Goal: Information Seeking & Learning: Learn about a topic

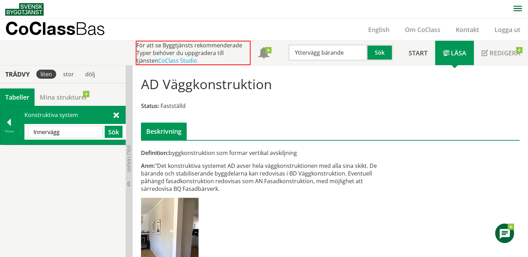
scroll to position [25, 0]
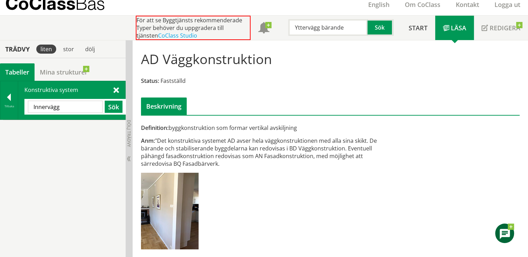
drag, startPoint x: 66, startPoint y: 107, endPoint x: 28, endPoint y: 103, distance: 38.6
click at [28, 103] on input "Innervägg" at bounding box center [65, 107] width 75 height 12
type input "badkar"
click at [4, 97] on div at bounding box center [8, 99] width 17 height 10
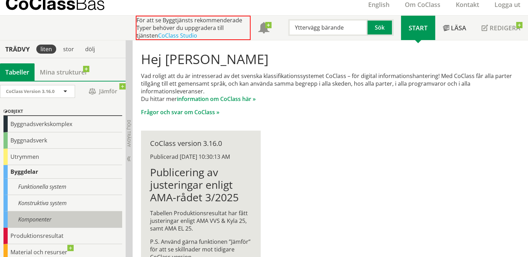
click at [45, 220] on div "Komponenter" at bounding box center [62, 220] width 119 height 16
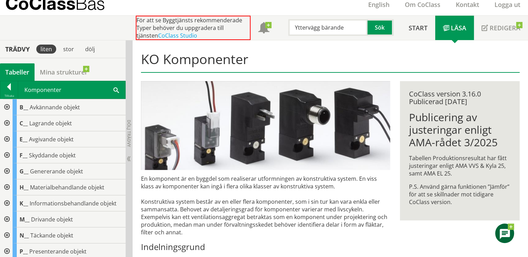
click at [115, 90] on span at bounding box center [116, 89] width 6 height 7
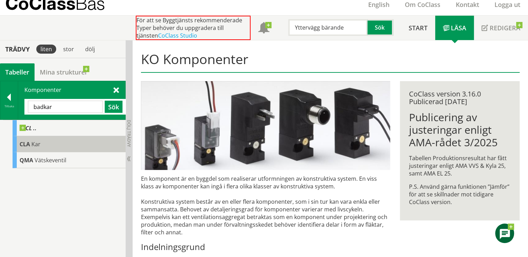
click at [33, 145] on span "Kar" at bounding box center [35, 145] width 9 height 8
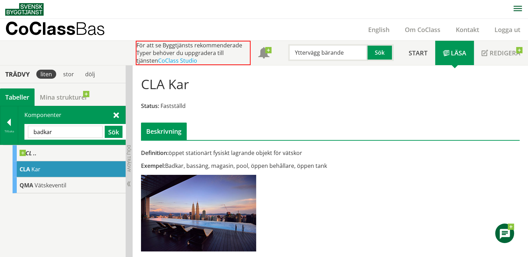
drag, startPoint x: 62, startPoint y: 132, endPoint x: 31, endPoint y: 129, distance: 31.9
click at [31, 129] on input "badkar" at bounding box center [65, 132] width 75 height 12
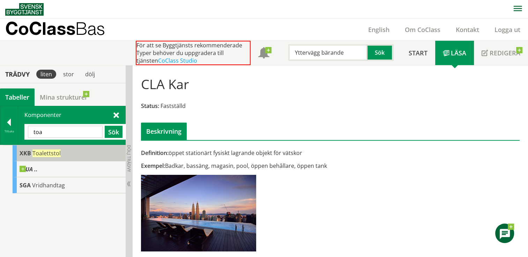
click at [44, 154] on span "Toalettstol" at bounding box center [46, 154] width 28 height 8
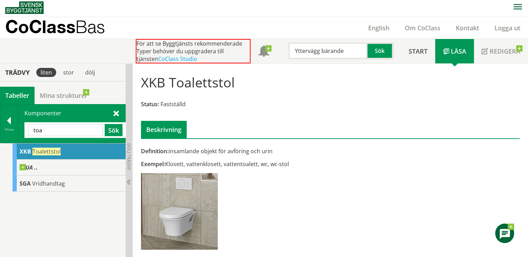
scroll to position [2, 0]
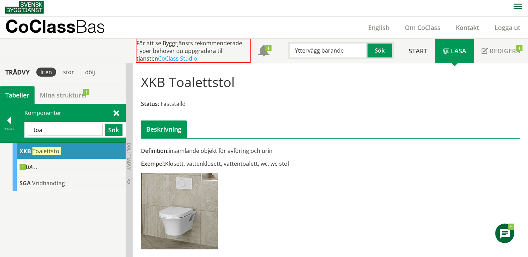
click at [50, 131] on input "toa" at bounding box center [65, 130] width 75 height 12
type input "t"
type input "badkar"
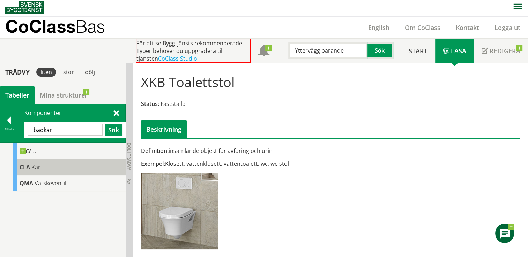
click at [29, 169] on span "CLA" at bounding box center [25, 168] width 10 height 8
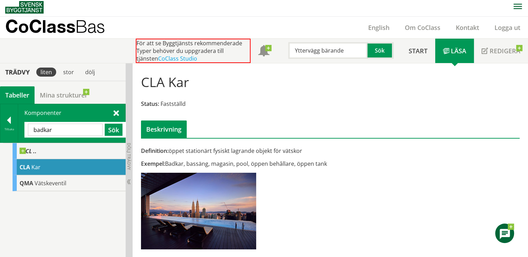
drag, startPoint x: 349, startPoint y: 52, endPoint x: 289, endPoint y: 61, distance: 61.1
click at [291, 61] on div "För att se Byggtjänsts rekommenderade Typer behöver du uppgradera till tjänsten…" at bounding box center [268, 51] width 265 height 24
type input "badkar"
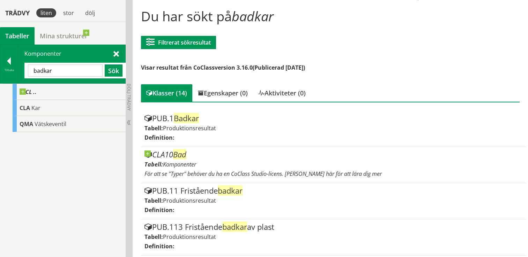
scroll to position [72, 0]
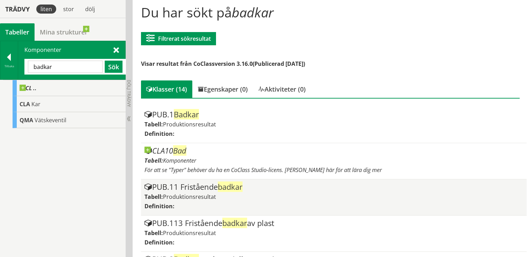
click at [227, 186] on span "badkar" at bounding box center [230, 187] width 25 height 10
click at [190, 185] on div "PUB.11 Fristående badkar" at bounding box center [333, 187] width 379 height 8
click at [234, 187] on span "badkar" at bounding box center [230, 187] width 25 height 10
click at [197, 195] on span "Produktionsresultat" at bounding box center [189, 197] width 53 height 8
click at [172, 201] on div "PUB.11 Fristående badkar Tabell: Produktionsresultat Definition:" at bounding box center [333, 197] width 379 height 29
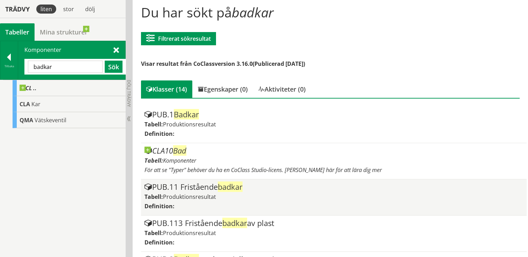
click at [174, 201] on div "PUB.11 Fristående badkar Tabell: Produktionsresultat Definition:" at bounding box center [333, 197] width 379 height 29
click at [212, 203] on div "Definition:" at bounding box center [333, 207] width 379 height 8
click at [238, 188] on span "badkar" at bounding box center [230, 187] width 25 height 10
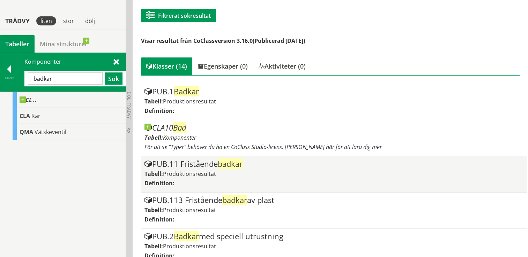
scroll to position [107, 0]
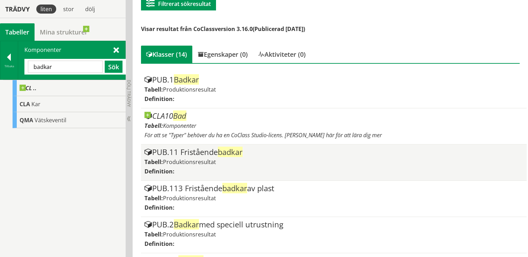
click at [242, 154] on span "badkar" at bounding box center [230, 152] width 25 height 10
click at [147, 152] on span at bounding box center [148, 153] width 8 height 8
click at [158, 169] on label "Definition:" at bounding box center [159, 172] width 30 height 8
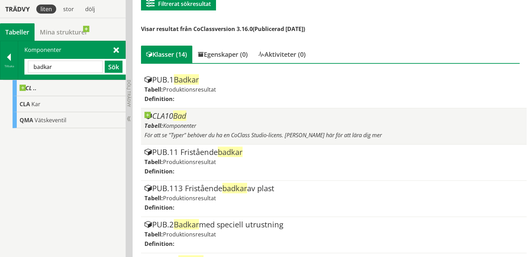
click at [186, 117] on span "Bad" at bounding box center [179, 116] width 13 height 10
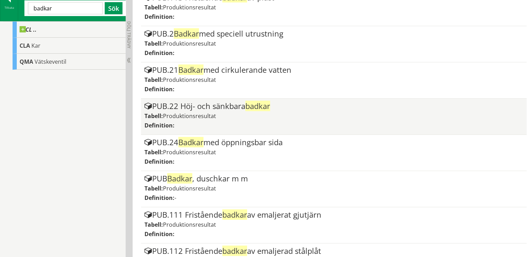
scroll to position [316, 0]
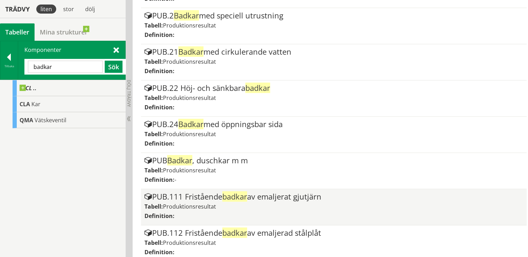
click at [285, 203] on div "Tabell: Produktionsresultat" at bounding box center [333, 207] width 379 height 8
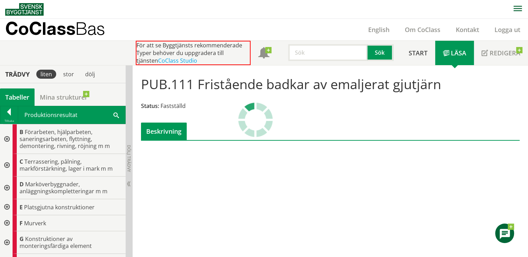
click at [319, 56] on input "text" at bounding box center [327, 52] width 79 height 17
type input "badkar"
click at [386, 54] on button "Sök" at bounding box center [380, 52] width 26 height 17
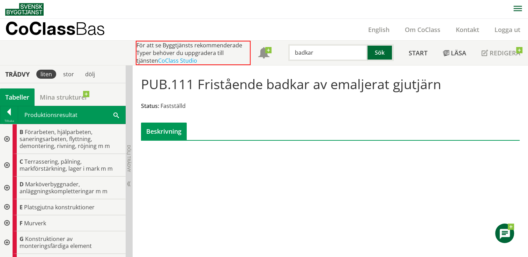
click at [378, 53] on button "Sök" at bounding box center [380, 52] width 26 height 17
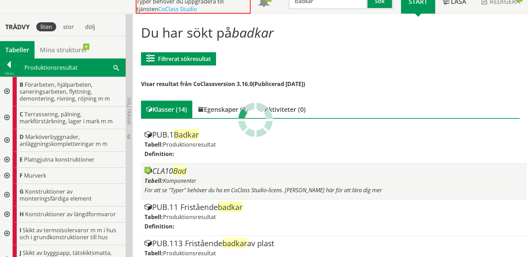
scroll to position [70, 0]
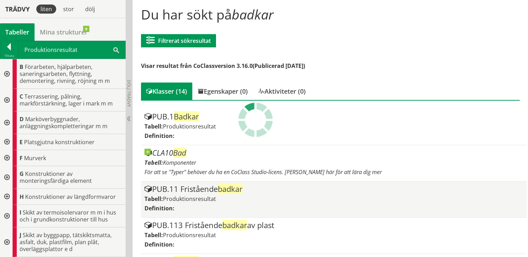
click at [229, 198] on div "Tabell: Produktionsresultat" at bounding box center [333, 199] width 379 height 8
click at [231, 200] on div "Tabell: Produktionsresultat" at bounding box center [333, 199] width 379 height 8
click at [233, 193] on span "badkar" at bounding box center [230, 189] width 25 height 10
click at [242, 188] on span "badkar" at bounding box center [230, 189] width 25 height 10
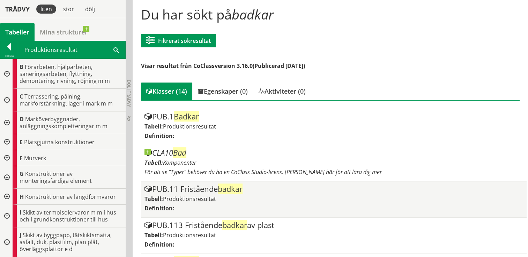
click at [242, 188] on span "badkar" at bounding box center [230, 189] width 25 height 10
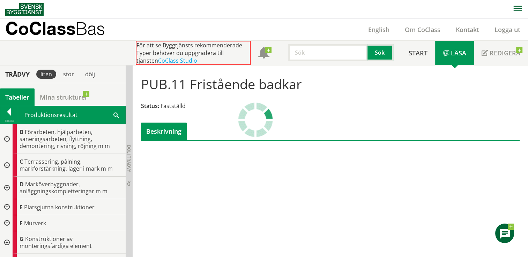
click at [164, 132] on div "Beskrivning" at bounding box center [164, 131] width 46 height 17
click at [116, 115] on span at bounding box center [116, 114] width 6 height 7
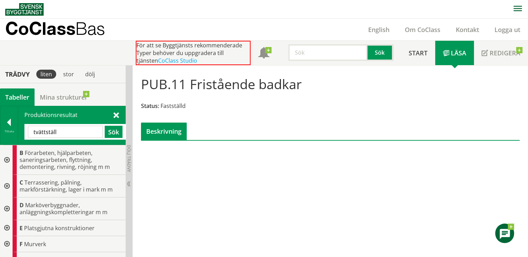
type input "tvättställ"
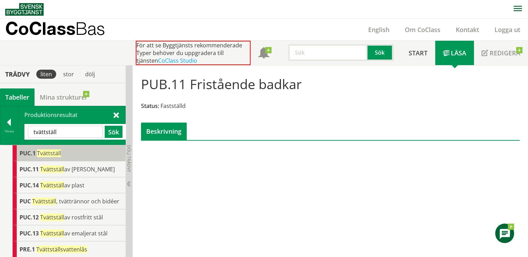
click at [52, 151] on span "Tvättställ" at bounding box center [49, 154] width 24 height 8
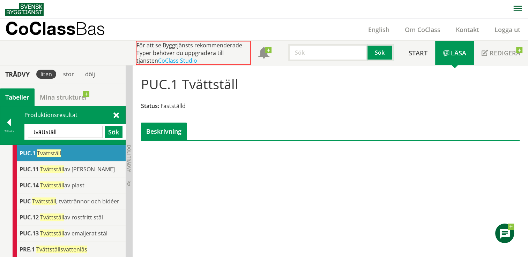
click at [32, 153] on span "PUC.1" at bounding box center [28, 154] width 16 height 8
click at [175, 134] on div "Beskrivning" at bounding box center [164, 131] width 46 height 17
click at [7, 121] on div at bounding box center [8, 124] width 17 height 10
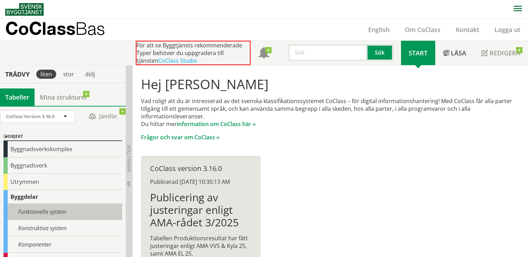
click at [52, 214] on div "Funktionella system" at bounding box center [62, 212] width 119 height 16
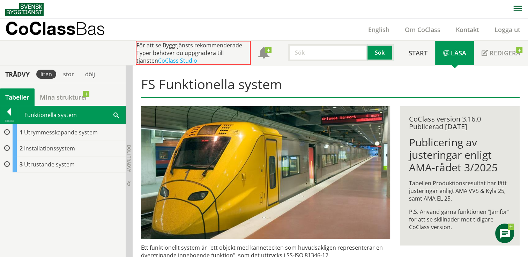
click at [114, 114] on span at bounding box center [116, 114] width 6 height 7
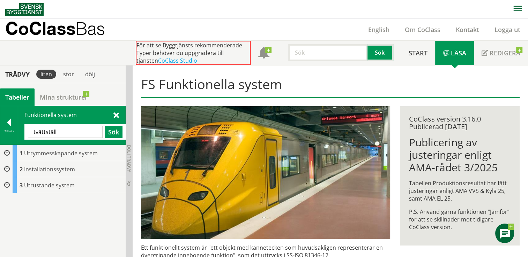
type input "tvättställ"
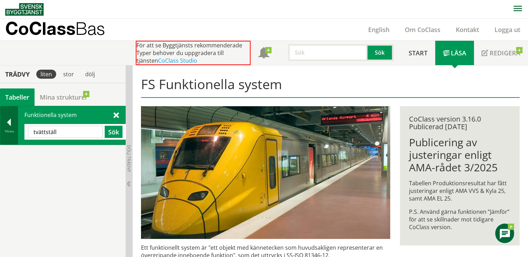
click at [9, 124] on div at bounding box center [8, 124] width 17 height 10
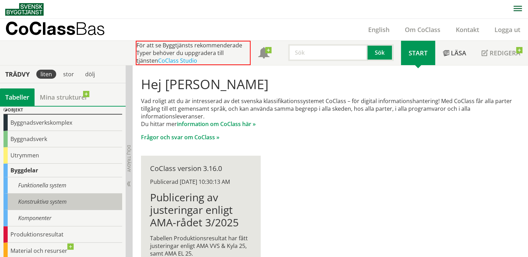
scroll to position [35, 0]
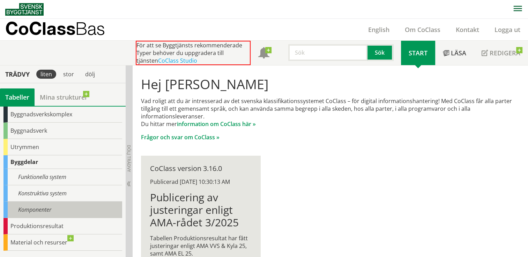
click at [48, 209] on div "Komponenter" at bounding box center [62, 210] width 119 height 16
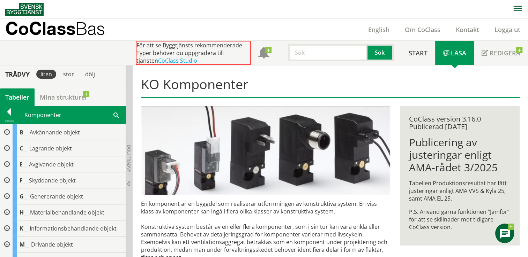
click at [114, 113] on span at bounding box center [116, 114] width 6 height 7
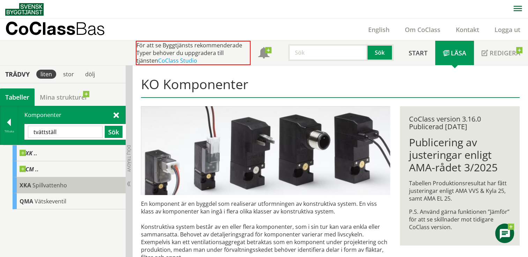
click at [46, 184] on span "Spillvattenho" at bounding box center [49, 186] width 35 height 8
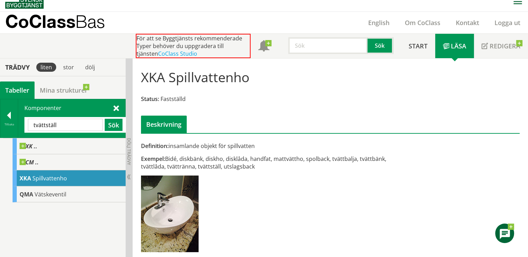
scroll to position [10, 0]
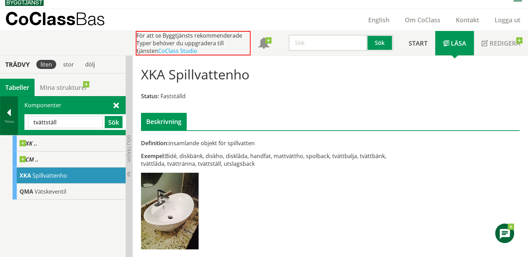
drag, startPoint x: 58, startPoint y: 121, endPoint x: 11, endPoint y: 119, distance: 46.8
click at [11, 119] on div "Tillbaka Komponenter tvättställ Sök" at bounding box center [63, 115] width 126 height 39
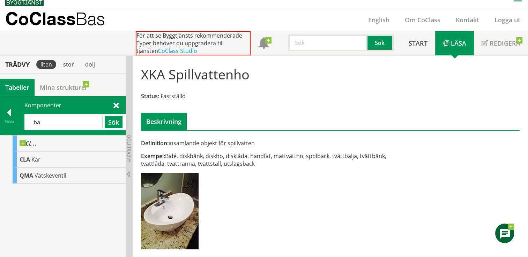
type input "b"
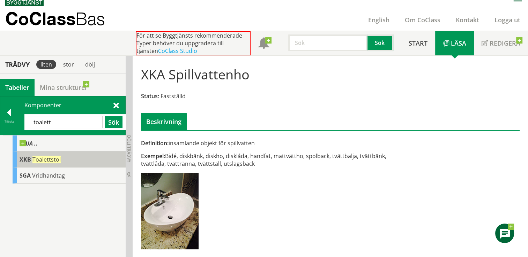
click at [45, 160] on span "Toalettstol" at bounding box center [46, 160] width 28 height 8
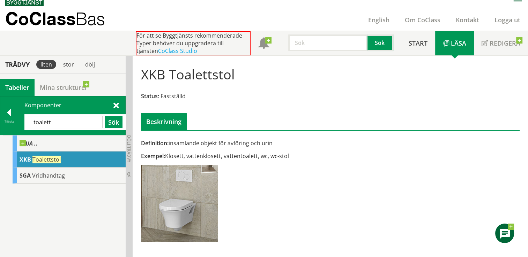
drag, startPoint x: 53, startPoint y: 121, endPoint x: 29, endPoint y: 120, distance: 23.7
click at [29, 120] on input "toalett" at bounding box center [65, 122] width 75 height 12
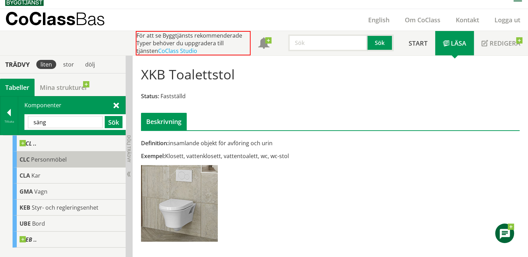
click at [41, 159] on span "Personmöbel" at bounding box center [49, 160] width 36 height 8
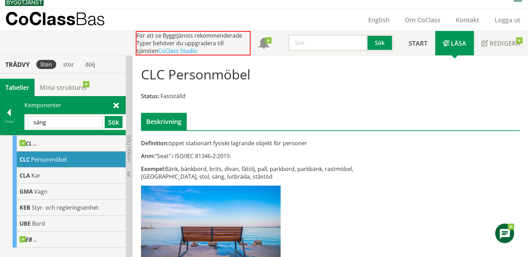
scroll to position [23, 0]
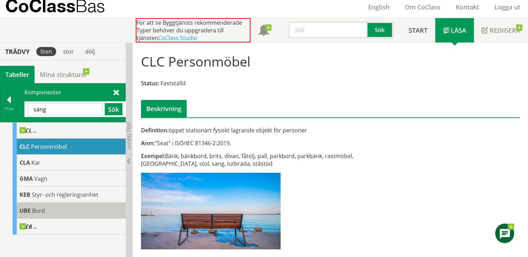
click at [41, 210] on span "Bord" at bounding box center [38, 211] width 13 height 8
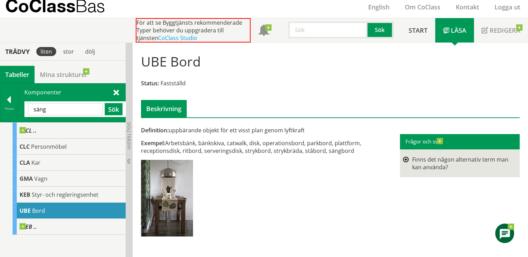
click at [66, 109] on input "säng" at bounding box center [65, 109] width 75 height 12
type input "s"
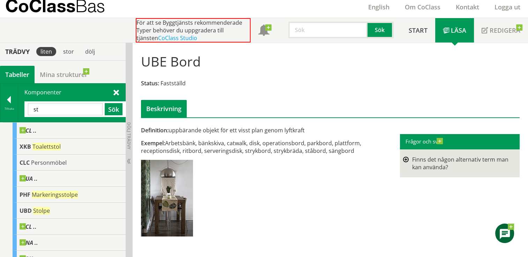
type input "s"
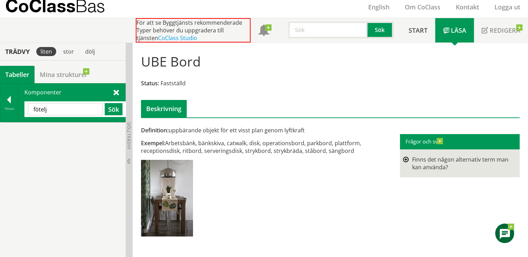
click at [62, 105] on input "fötelj" at bounding box center [65, 109] width 75 height 12
type input "f"
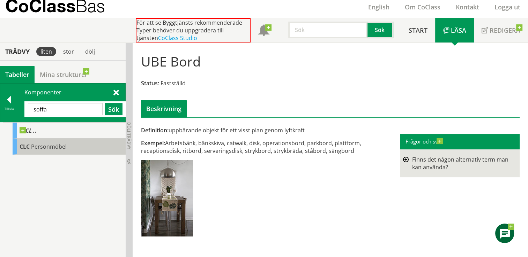
click at [50, 147] on span "Personmöbel" at bounding box center [49, 147] width 36 height 8
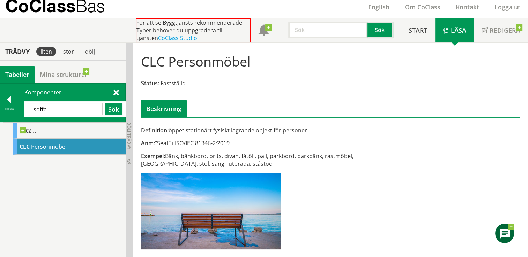
click at [59, 106] on input "soffa" at bounding box center [65, 109] width 75 height 12
type input "s"
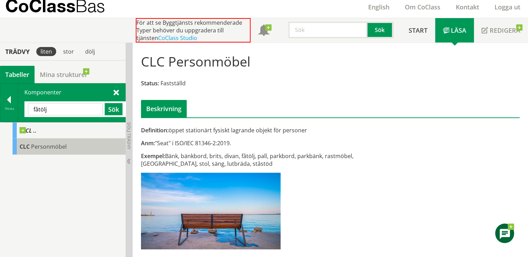
click at [41, 150] on span "Personmöbel" at bounding box center [49, 147] width 36 height 8
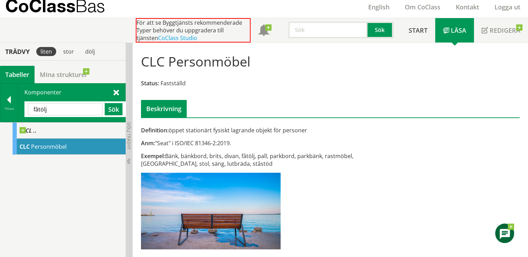
click at [65, 108] on input "fåtölj" at bounding box center [65, 109] width 75 height 12
type input "f"
type input "garderob"
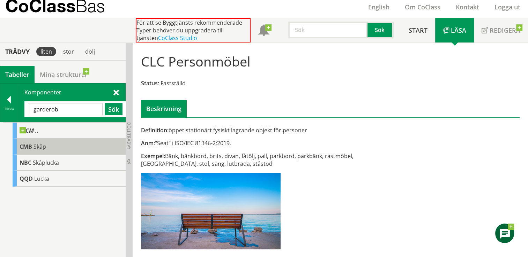
click at [39, 145] on span "Skåp" at bounding box center [39, 147] width 13 height 8
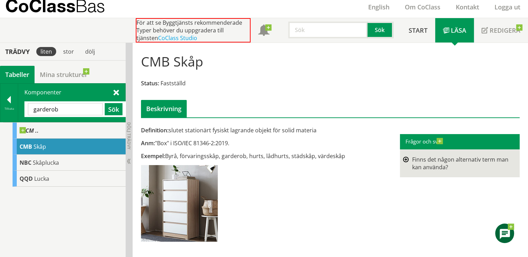
click at [68, 110] on input "garderob" at bounding box center [65, 109] width 75 height 12
click at [7, 100] on div at bounding box center [8, 101] width 17 height 10
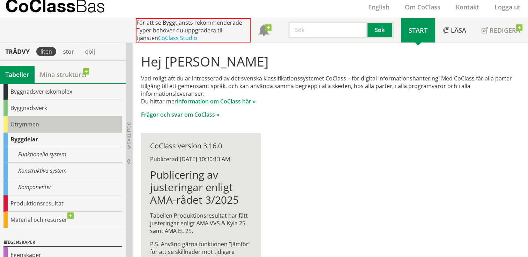
click at [26, 125] on div "Utrymmen" at bounding box center [62, 125] width 119 height 16
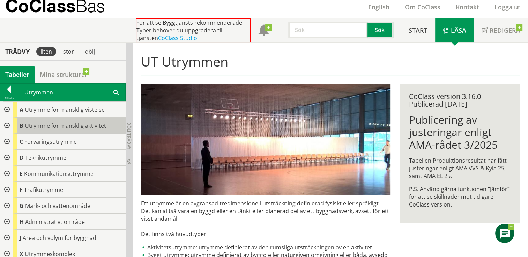
click at [38, 125] on span "Utrymme för mänsklig aktivitet" at bounding box center [65, 126] width 81 height 8
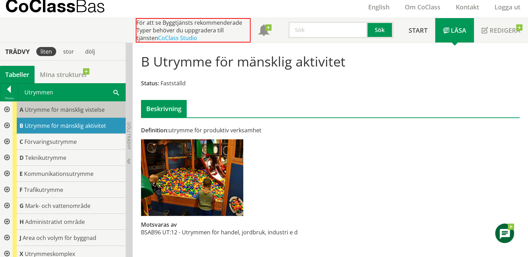
click at [37, 109] on span "Utrymme för mänsklig vistelse" at bounding box center [65, 110] width 80 height 8
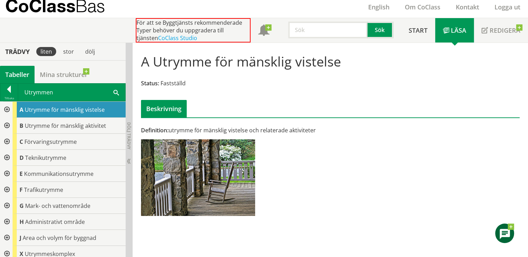
click at [117, 90] on span at bounding box center [116, 92] width 6 height 7
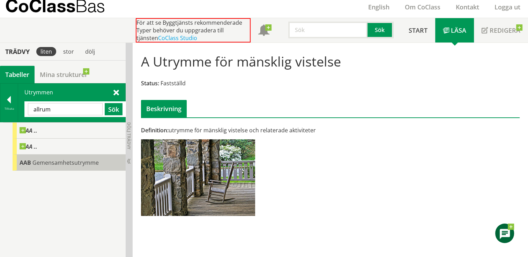
click at [27, 161] on span "AAB" at bounding box center [26, 163] width 12 height 8
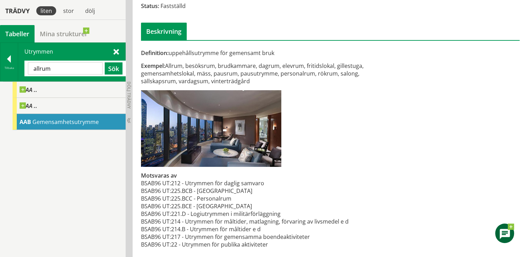
scroll to position [102, 0]
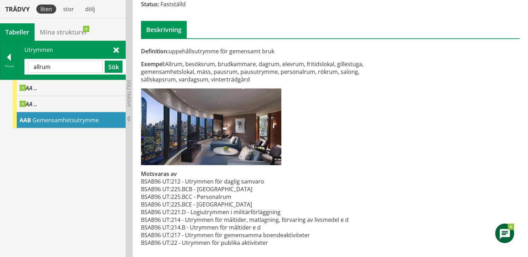
click at [69, 66] on input "allrum" at bounding box center [65, 67] width 75 height 12
type input "a"
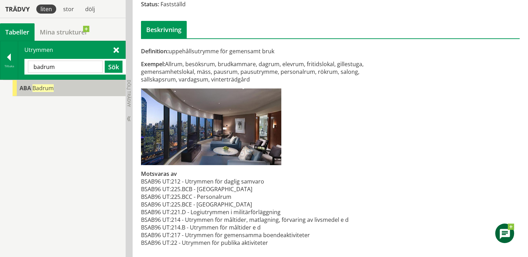
click at [42, 90] on span "Badrum" at bounding box center [42, 88] width 21 height 8
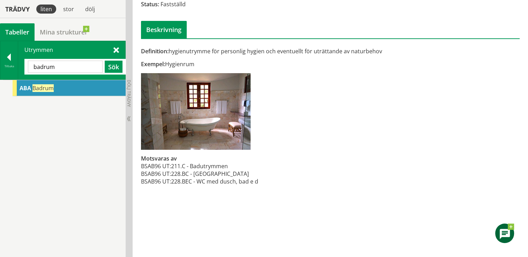
click at [57, 67] on input "badrum" at bounding box center [65, 67] width 75 height 12
type input "b"
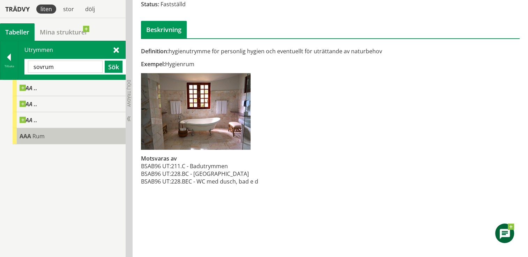
click at [37, 136] on span "Rum" at bounding box center [38, 137] width 12 height 8
click at [39, 137] on span "Rum" at bounding box center [38, 137] width 12 height 8
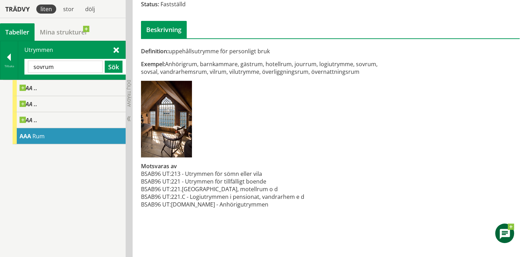
click at [68, 67] on input "sovrum" at bounding box center [65, 67] width 75 height 12
type input "s"
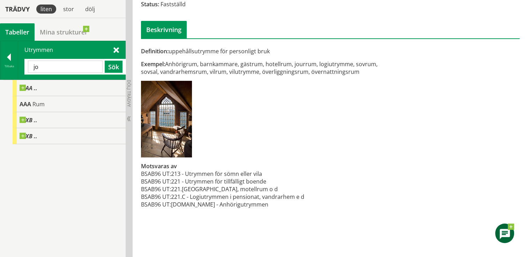
type input "j"
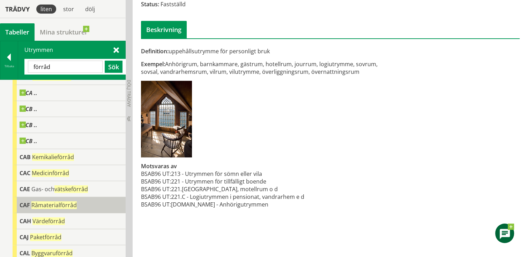
scroll to position [142, 0]
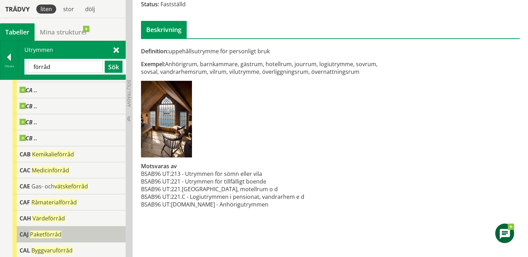
click at [53, 234] on span "Paketförråd" at bounding box center [45, 235] width 31 height 8
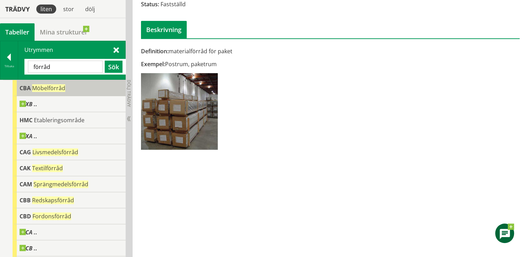
click at [60, 88] on span "Möbelförråd" at bounding box center [48, 88] width 33 height 8
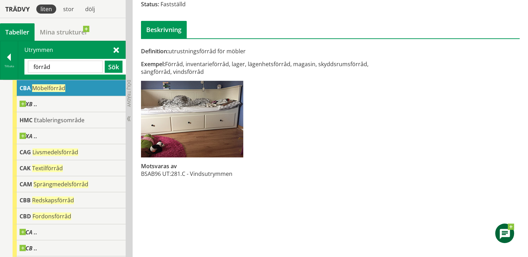
click at [60, 64] on input "förråd" at bounding box center [65, 67] width 75 height 12
type input "f"
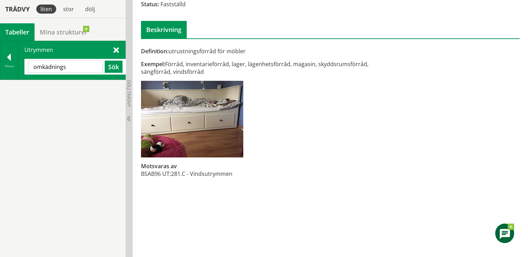
click at [44, 67] on input "omkädnings" at bounding box center [65, 67] width 75 height 12
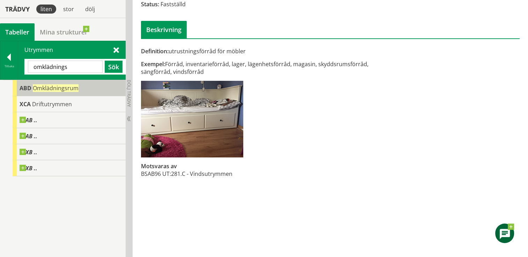
click at [58, 87] on span "Omklädningsrum" at bounding box center [56, 88] width 46 height 8
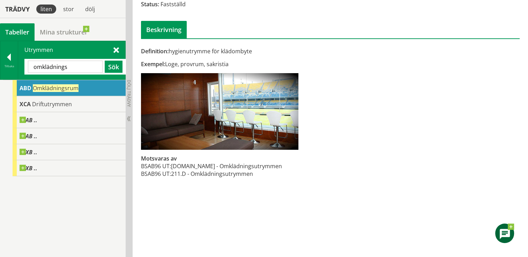
click at [80, 65] on input "omklädnings" at bounding box center [65, 67] width 75 height 12
type input "o"
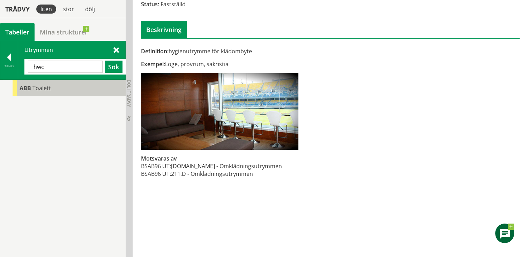
click at [46, 89] on span "Toalett" at bounding box center [41, 88] width 18 height 8
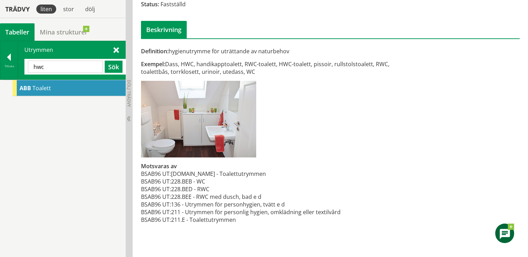
click at [62, 64] on input "hwc" at bounding box center [65, 67] width 75 height 12
type input "h"
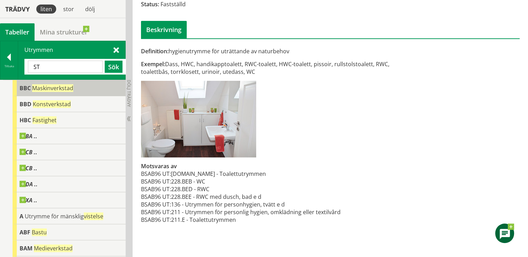
type input "S"
type input "tv"
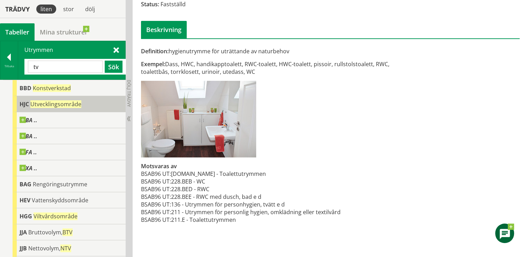
click at [73, 104] on span "Utvecklingsområde" at bounding box center [55, 104] width 51 height 8
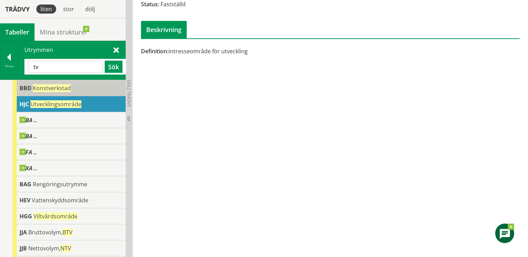
click at [61, 88] on span "Konstverkstad" at bounding box center [52, 88] width 38 height 8
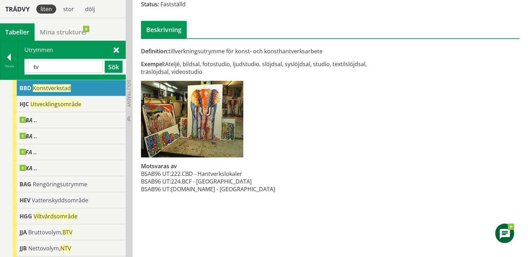
click at [60, 87] on span "Konstverkstad" at bounding box center [52, 88] width 38 height 8
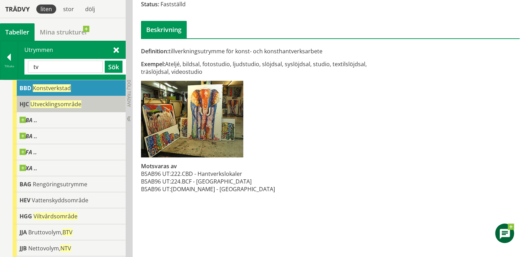
click at [61, 98] on div "HJC Utvecklingsområde" at bounding box center [69, 104] width 113 height 16
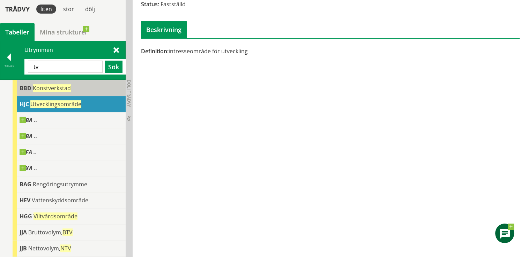
click at [65, 90] on span "Konstverkstad" at bounding box center [52, 88] width 38 height 8
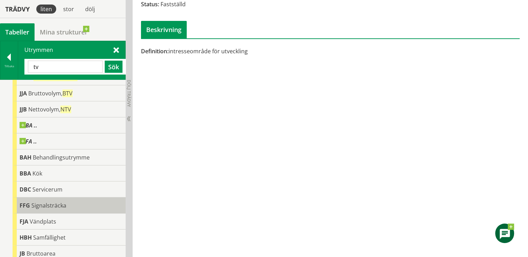
scroll to position [140, 0]
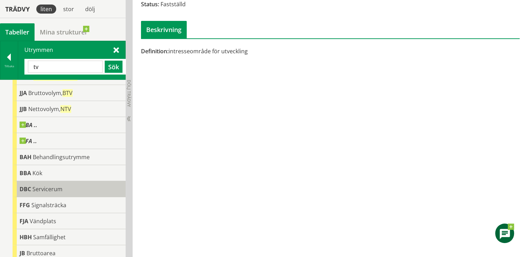
click at [56, 190] on span "Servicerum" at bounding box center [47, 190] width 30 height 8
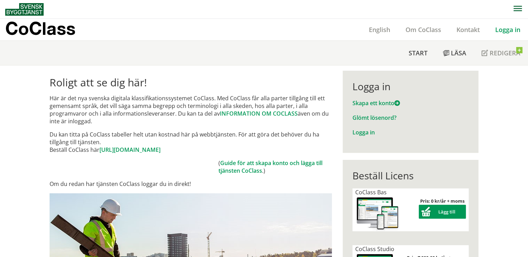
click at [509, 31] on link "Logga in" at bounding box center [507, 29] width 40 height 8
